Goal: Task Accomplishment & Management: Manage account settings

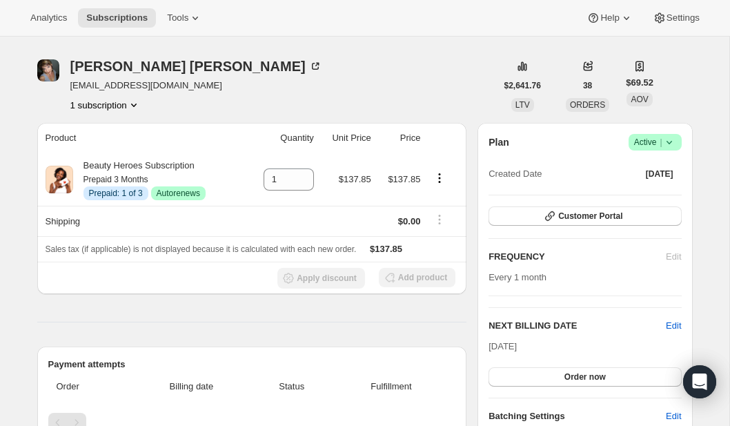
scroll to position [41, 0]
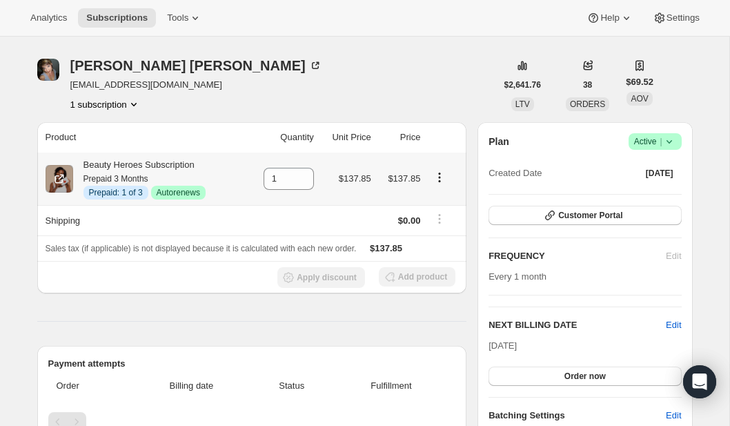
click at [124, 182] on small "Prepaid 3 Months" at bounding box center [115, 179] width 65 height 10
click at [141, 165] on div "Beauty Heroes Subscription Prepaid 3 Months Info Prepaid: 1 of 3 Success Autore…" at bounding box center [139, 178] width 132 height 41
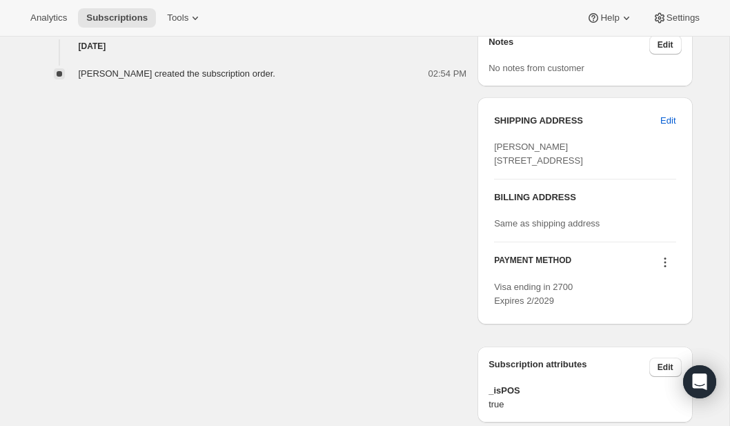
scroll to position [527, 0]
